Goal: Task Accomplishment & Management: Use online tool/utility

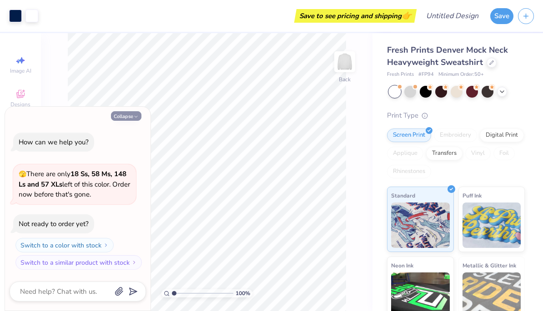
click at [130, 114] on button "Collapse" at bounding box center [126, 116] width 30 height 10
type textarea "x"
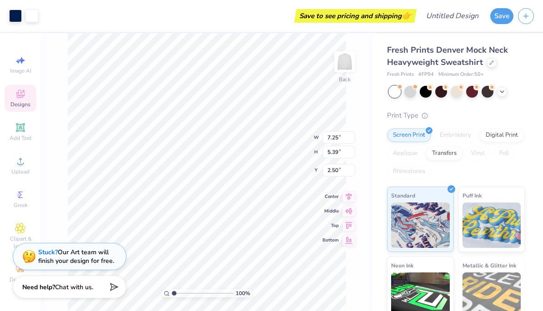
type input "1.04085756974286"
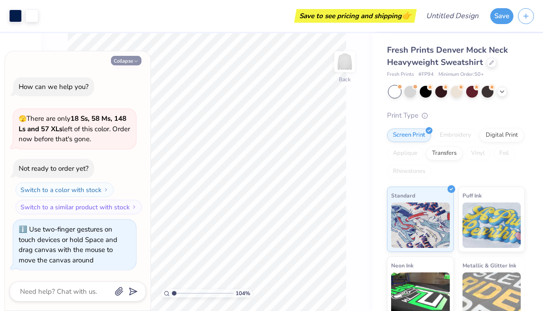
click at [134, 62] on icon "button" at bounding box center [135, 61] width 5 height 5
type textarea "x"
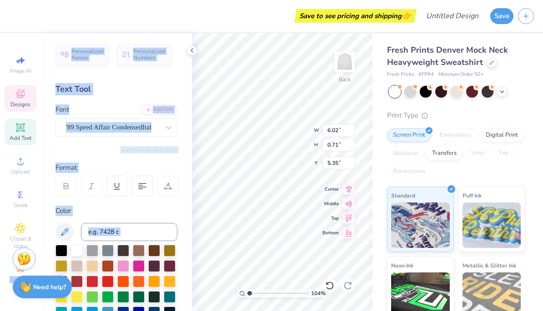
click at [96, 152] on div "Switch to Greek Letters" at bounding box center [116, 149] width 122 height 7
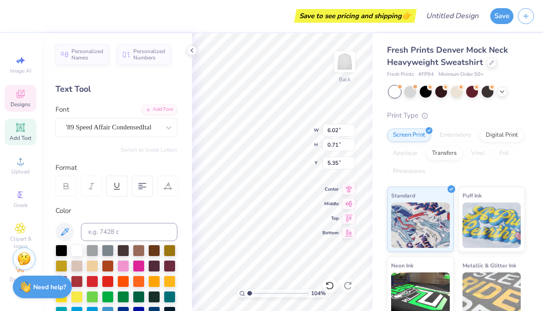
type input "1.04085756974286"
type textarea "G"
type textarea "kappa nu"
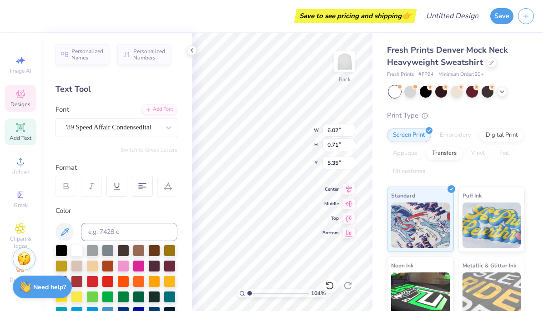
scroll to position [0, 2]
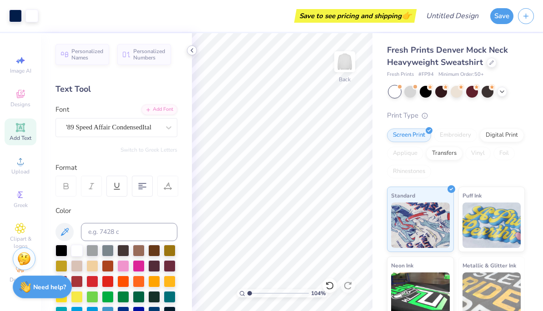
click at [192, 53] on icon at bounding box center [191, 50] width 7 height 7
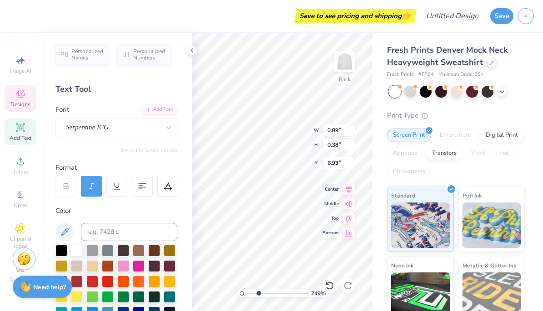
type input "2.48711363796604"
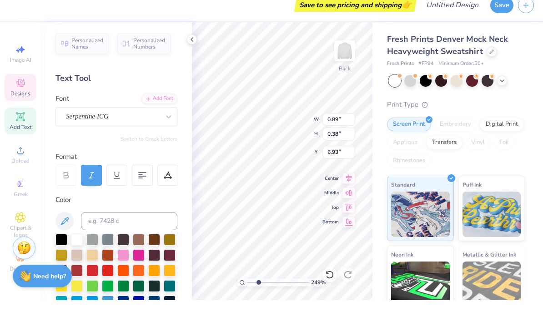
type textarea "2"
type textarea "19"
type input "2.48711363796604"
type input "0.87"
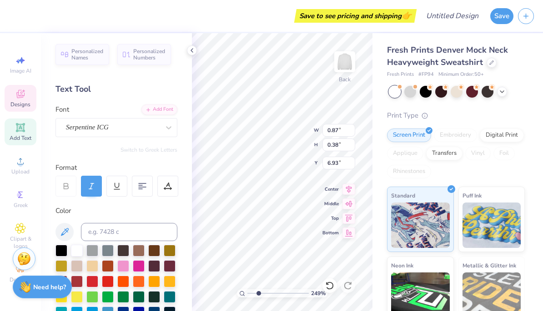
type input "2.48711363796604"
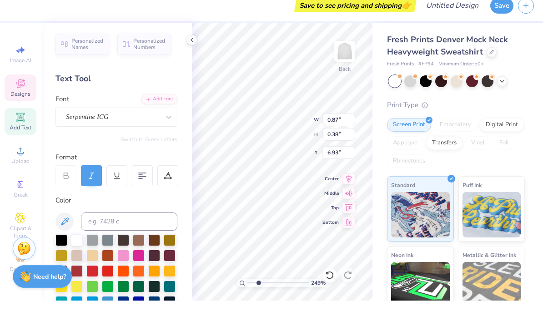
type textarea "2"
type textarea "98"
type input "2.48711363796604"
type input "0.63"
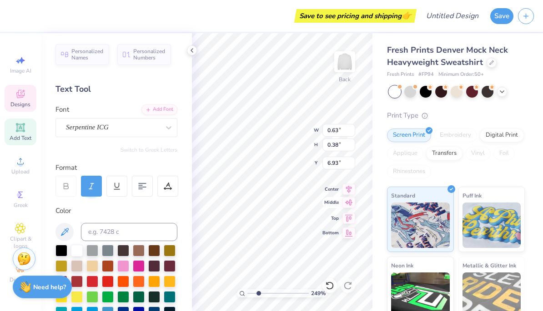
type input "2.48711363796604"
type textarea "18"
type input "2.48711363796604"
type input "7.00"
type input "2.38"
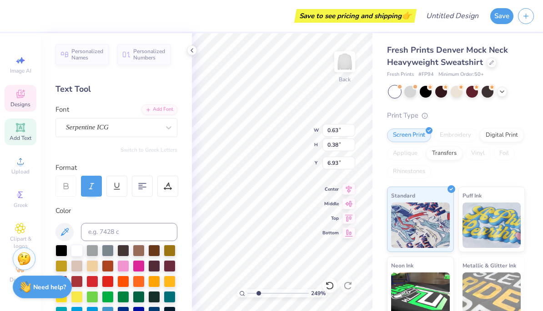
type input "2.50"
type input "2.48711363796604"
type textarea "Zeta Tau AlphaTA"
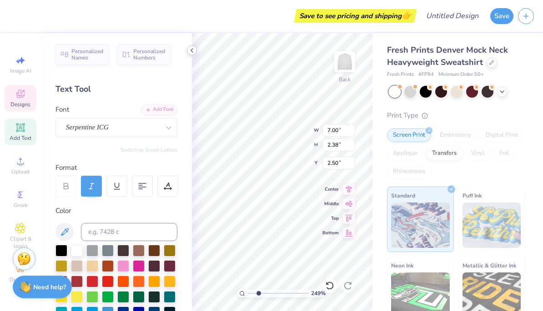
type input "2.48711363796604"
type input "16.26"
type input "1.47"
type input "2.96"
click at [196, 53] on div at bounding box center [192, 50] width 10 height 10
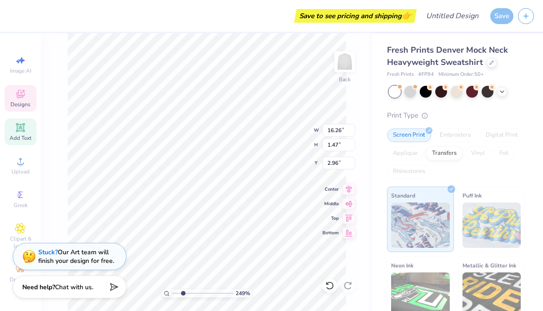
click at [225, 27] on div "Save to see pricing and shipping 👉" at bounding box center [214, 16] width 400 height 32
type input "1.20952556222748"
type input "16.26"
type input "1.47"
type input "2.96"
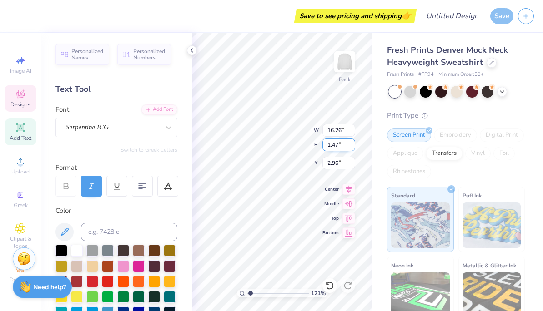
type input "1.20952556222748"
type textarea "ZTA"
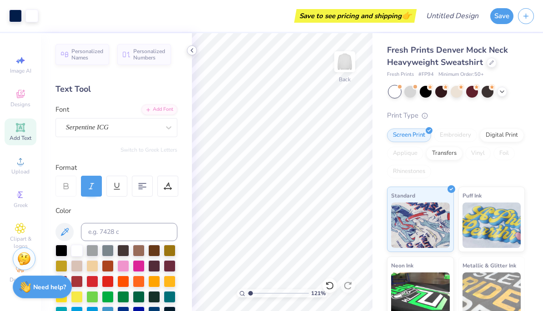
click at [195, 53] on icon at bounding box center [191, 50] width 7 height 7
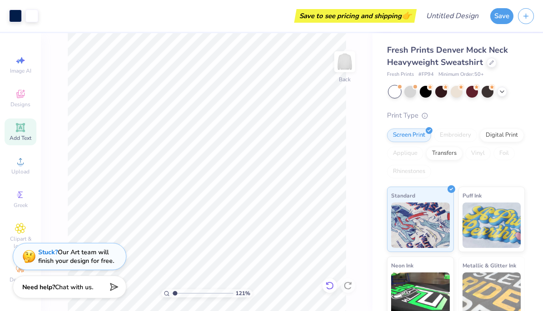
click at [334, 286] on div at bounding box center [329, 286] width 15 height 15
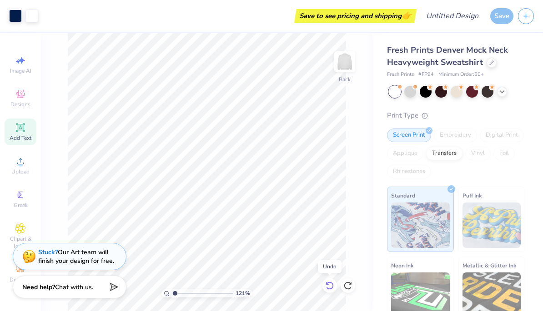
click at [333, 286] on icon at bounding box center [329, 286] width 8 height 8
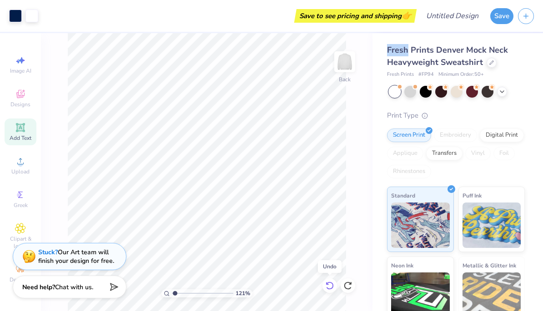
click at [333, 286] on icon at bounding box center [329, 286] width 8 height 8
type input "3.59715466547379"
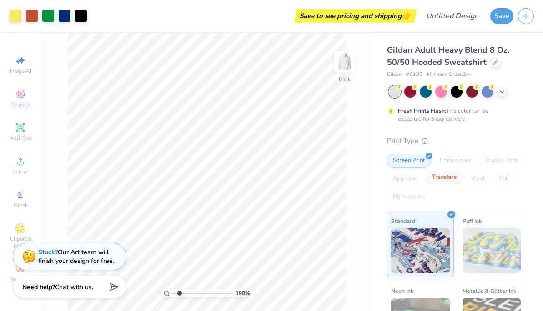
click at [446, 184] on div "Transfers" at bounding box center [444, 178] width 36 height 14
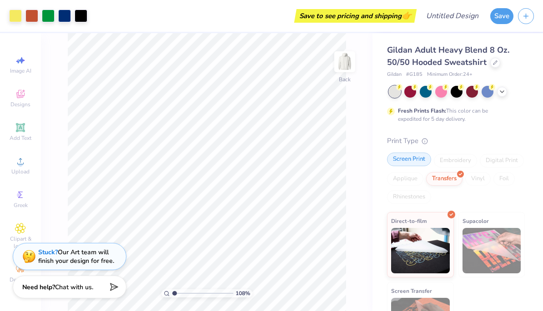
click at [420, 162] on div "Screen Print" at bounding box center [409, 160] width 44 height 14
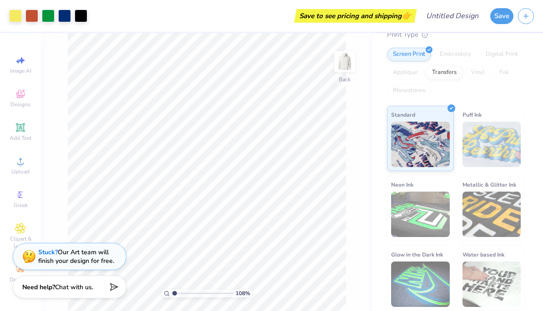
scroll to position [106, 0]
click at [501, 146] on img at bounding box center [491, 144] width 59 height 45
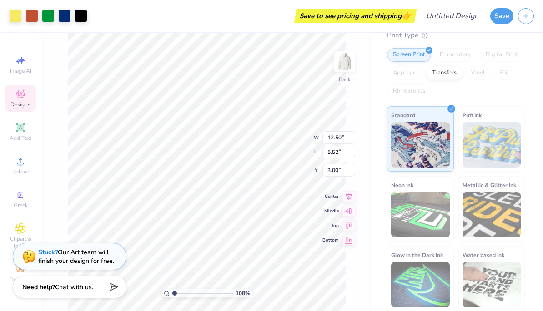
type input "1.07848412813689"
type input "7.97"
click at [404, 92] on div "Rhinestones" at bounding box center [409, 92] width 44 height 14
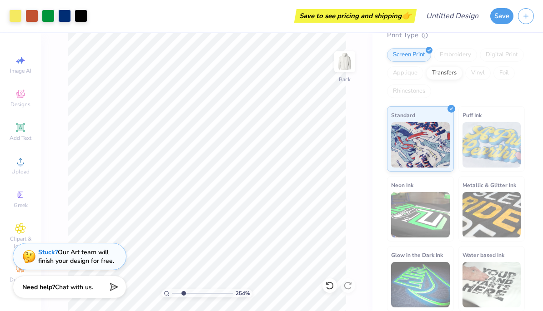
type input "2.52386313990918"
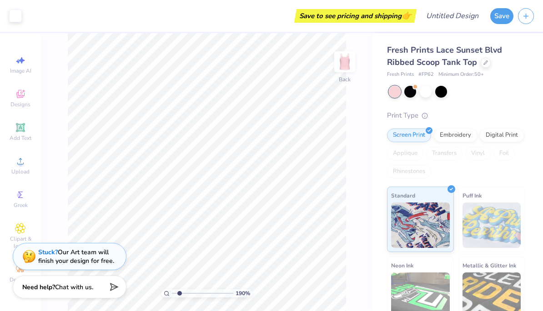
type input "1.89998834799791"
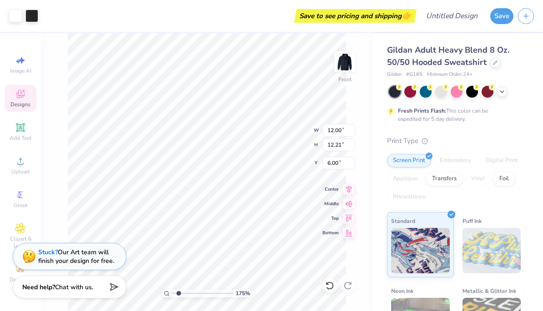
type input "1.75063638993434"
type input "7.14"
click at [47, 211] on div "175 % Front W 12.00 12.00 " H 12.21 12.21 " Y 7.14 7.14 " Center Middle Top Bot…" at bounding box center [206, 172] width 331 height 278
type input "1.75063638993434"
